Goal: Information Seeking & Learning: Compare options

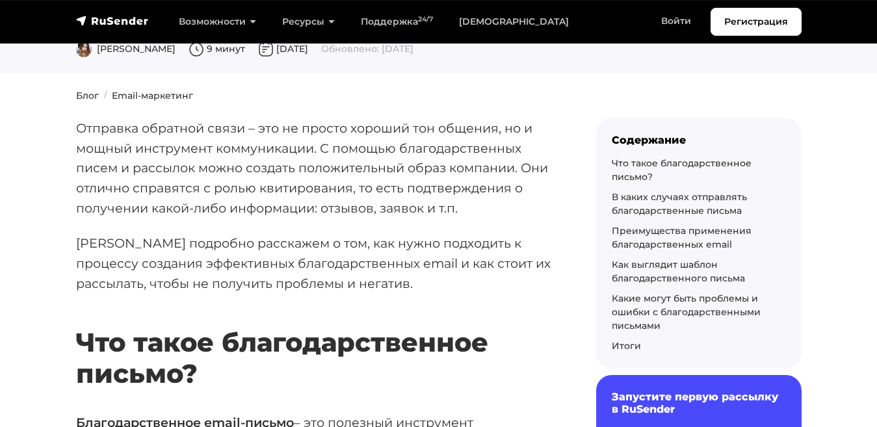
scroll to position [57, 0]
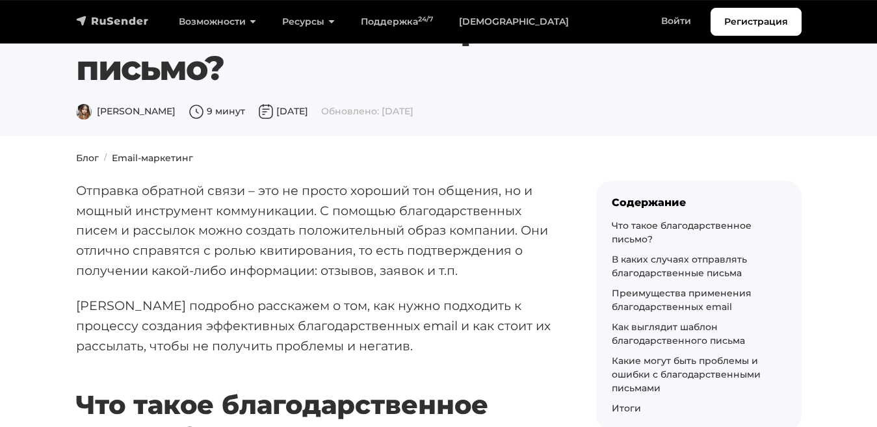
click at [82, 14] on img "navbar" at bounding box center [112, 20] width 73 height 13
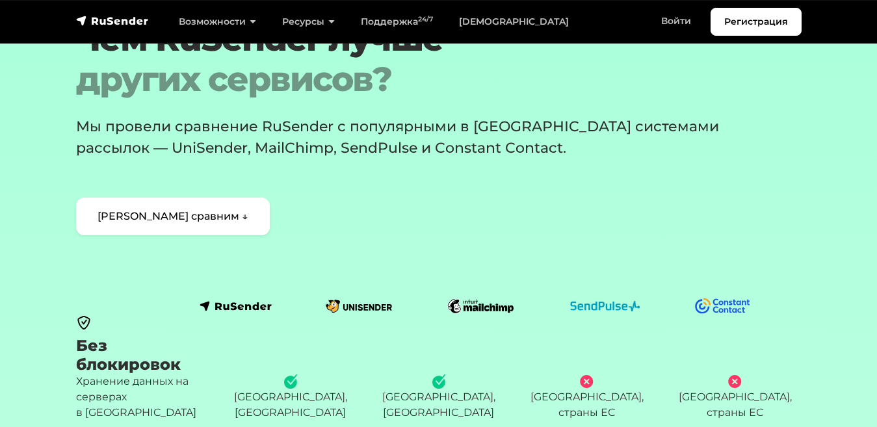
scroll to position [103, 0]
